Goal: Task Accomplishment & Management: Use online tool/utility

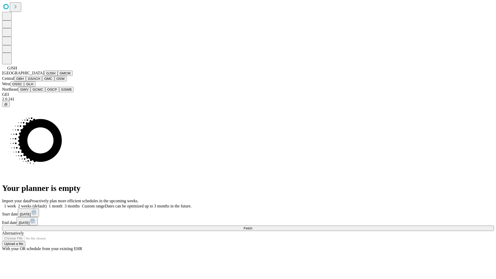
click at [44, 76] on button "GJSH" at bounding box center [50, 73] width 13 height 5
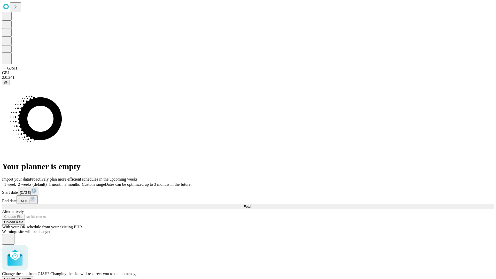
click at [31, 277] on span "Confirm" at bounding box center [25, 279] width 12 height 4
click at [47, 182] on label "2 weeks (default)" at bounding box center [31, 184] width 31 height 4
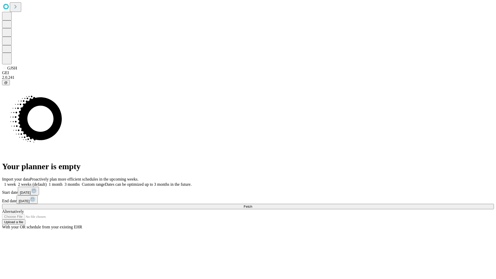
click at [252, 205] on span "Fetch" at bounding box center [248, 207] width 9 height 4
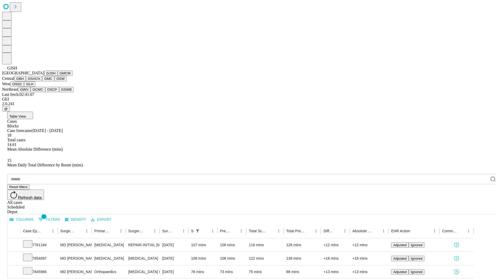
click at [58, 76] on button "GMCM" at bounding box center [65, 73] width 15 height 5
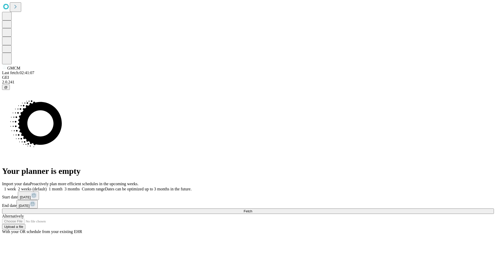
click at [47, 187] on label "2 weeks (default)" at bounding box center [31, 189] width 31 height 4
click at [252, 209] on span "Fetch" at bounding box center [248, 211] width 9 height 4
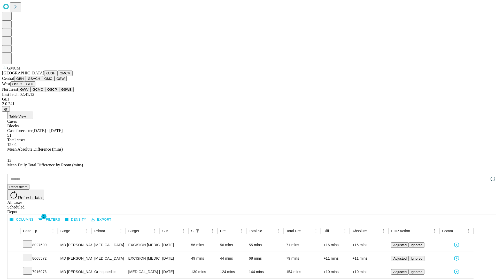
click at [26, 81] on button "GBH" at bounding box center [20, 78] width 12 height 5
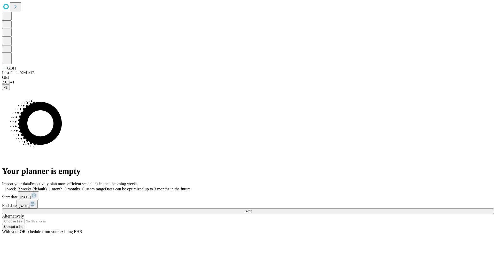
click at [47, 187] on label "2 weeks (default)" at bounding box center [31, 189] width 31 height 4
click at [252, 209] on span "Fetch" at bounding box center [248, 211] width 9 height 4
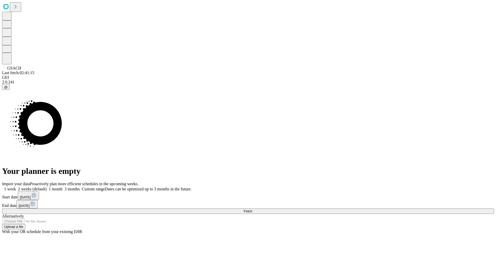
click at [47, 187] on label "2 weeks (default)" at bounding box center [31, 189] width 31 height 4
click at [252, 209] on span "Fetch" at bounding box center [248, 211] width 9 height 4
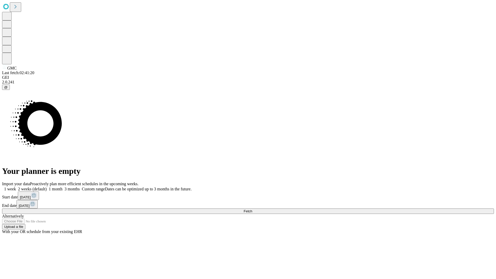
click at [47, 187] on label "2 weeks (default)" at bounding box center [31, 189] width 31 height 4
click at [252, 209] on span "Fetch" at bounding box center [248, 211] width 9 height 4
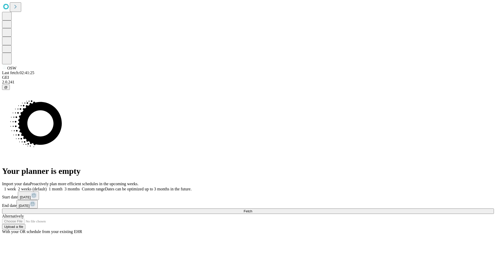
click at [47, 187] on label "2 weeks (default)" at bounding box center [31, 189] width 31 height 4
click at [252, 209] on span "Fetch" at bounding box center [248, 211] width 9 height 4
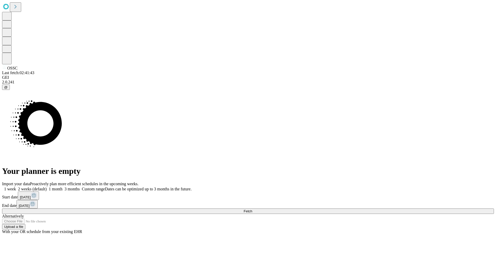
click at [47, 187] on label "2 weeks (default)" at bounding box center [31, 189] width 31 height 4
click at [252, 209] on span "Fetch" at bounding box center [248, 211] width 9 height 4
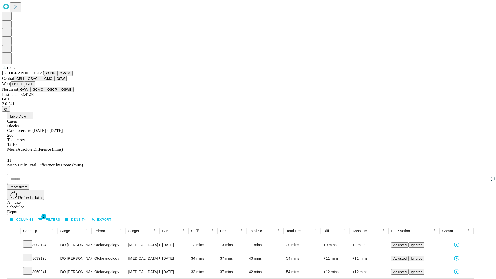
click at [35, 87] on button "GLH" at bounding box center [29, 83] width 11 height 5
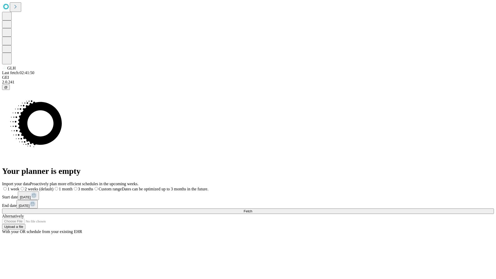
click at [54, 187] on label "2 weeks (default)" at bounding box center [36, 189] width 34 height 4
click at [252, 209] on span "Fetch" at bounding box center [248, 211] width 9 height 4
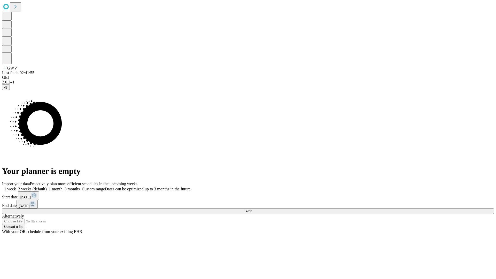
click at [47, 187] on label "2 weeks (default)" at bounding box center [31, 189] width 31 height 4
click at [252, 209] on span "Fetch" at bounding box center [248, 211] width 9 height 4
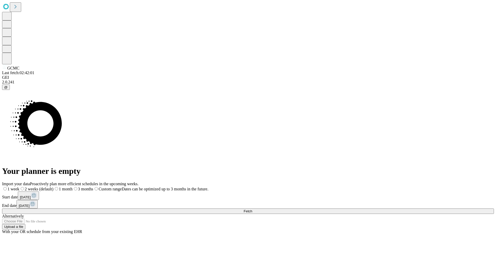
click at [252, 209] on span "Fetch" at bounding box center [248, 211] width 9 height 4
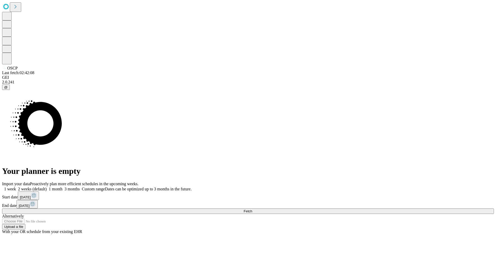
click at [47, 187] on label "2 weeks (default)" at bounding box center [31, 189] width 31 height 4
click at [252, 209] on span "Fetch" at bounding box center [248, 211] width 9 height 4
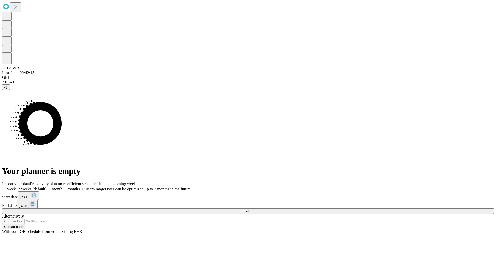
click at [47, 187] on label "2 weeks (default)" at bounding box center [31, 189] width 31 height 4
click at [252, 209] on span "Fetch" at bounding box center [248, 211] width 9 height 4
